Goal: Information Seeking & Learning: Learn about a topic

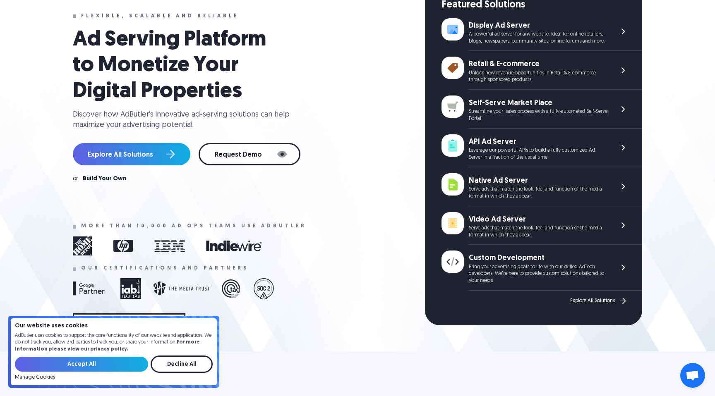
scroll to position [73, 0]
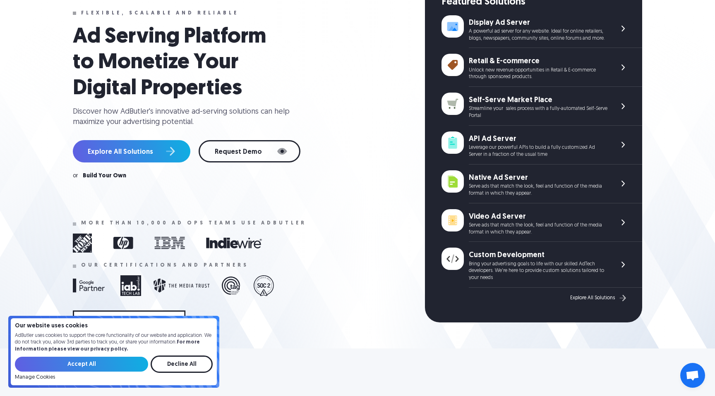
click at [498, 149] on div "Leverage our powerful APIs to build a fully customized Ad Server in a fraction …" at bounding box center [537, 151] width 139 height 14
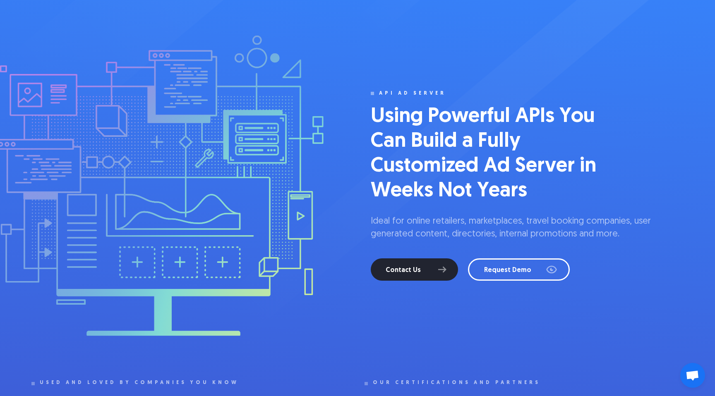
scroll to position [53, 0]
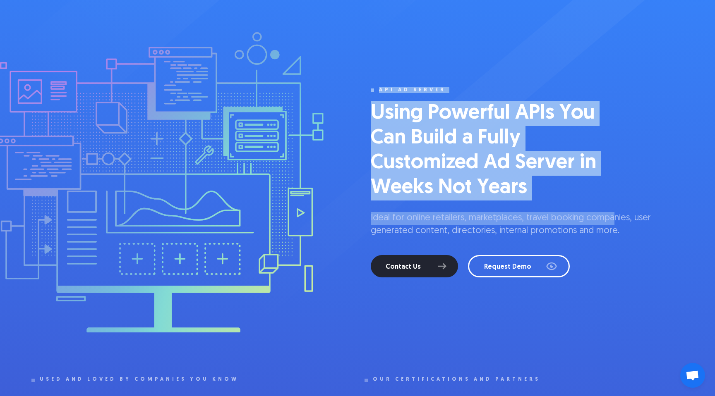
drag, startPoint x: 364, startPoint y: 215, endPoint x: 615, endPoint y: 224, distance: 250.7
click at [614, 224] on div "API Ad Server Using Powerful APIs You Can Build a Fully Customized Ad Server in…" at bounding box center [357, 182] width 652 height 289
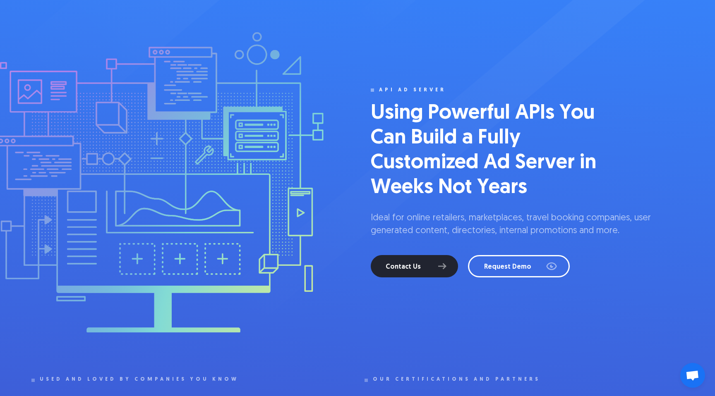
click at [625, 234] on p "Ideal for online retailers, marketplaces, travel booking companies, user genera…" at bounding box center [526, 225] width 313 height 26
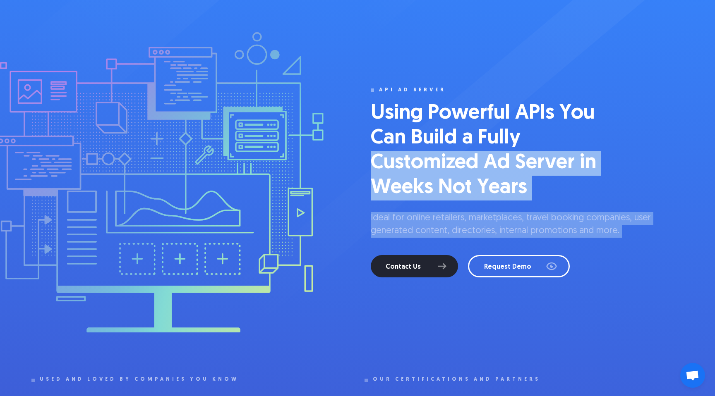
drag, startPoint x: 625, startPoint y: 234, endPoint x: 418, endPoint y: 145, distance: 224.7
click at [419, 149] on div "API Ad Server Using Powerful APIs You Can Build a Fully Customized Ad Server in…" at bounding box center [526, 182] width 313 height 190
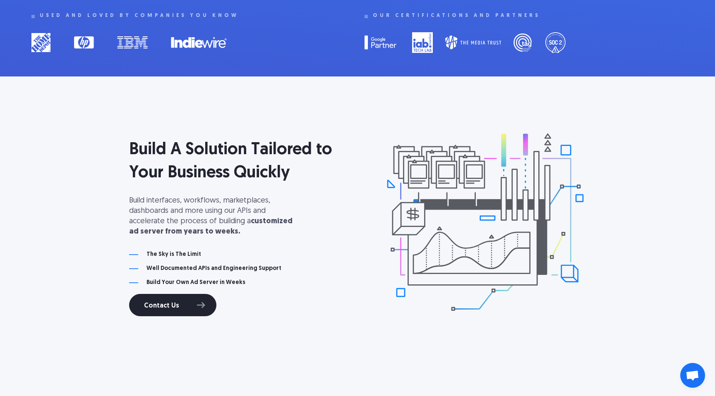
scroll to position [498, 0]
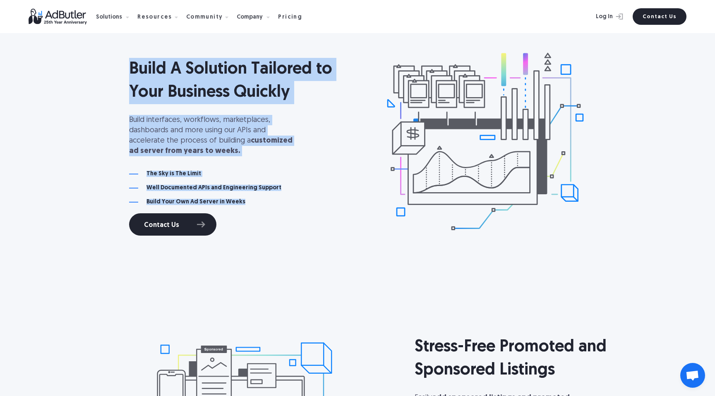
drag, startPoint x: 112, startPoint y: 55, endPoint x: 265, endPoint y: 208, distance: 216.7
click at [264, 207] on div "Build A Solution Tailored to Your Business Quickly Build interfaces, workflows,…" at bounding box center [357, 141] width 595 height 248
click at [265, 208] on div "Build A Solution Tailored to Your Business Quickly Build interfaces, workflows,…" at bounding box center [242, 141] width 227 height 189
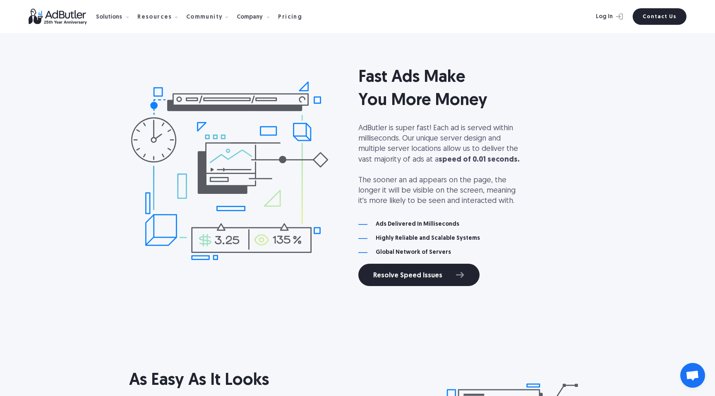
scroll to position [2260, 0]
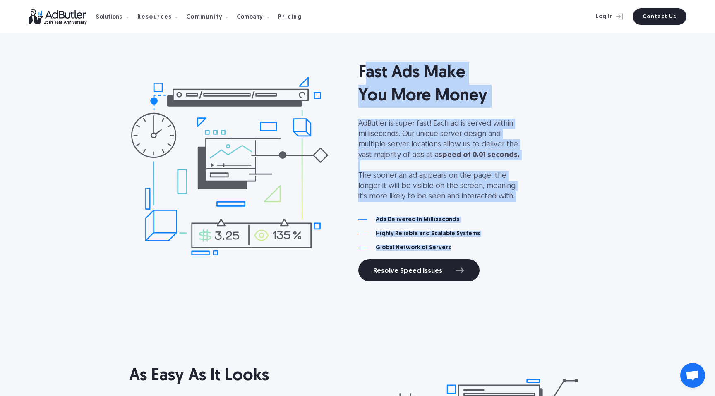
drag, startPoint x: 467, startPoint y: 247, endPoint x: 367, endPoint y: 73, distance: 201.0
click at [367, 73] on div "Fast Ads Make You More Money AdButler is super fast! Each ad is served within m…" at bounding box center [471, 156] width 227 height 189
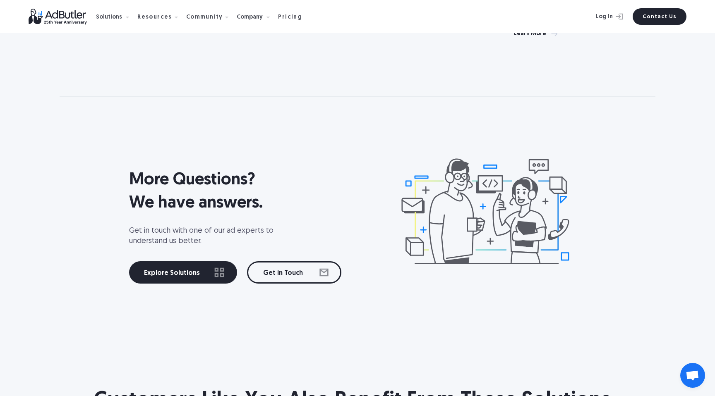
scroll to position [3390, 0]
